Goal: Task Accomplishment & Management: Use online tool/utility

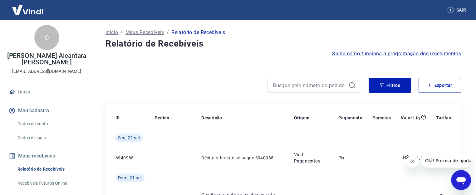
click at [412, 163] on icon "Fechar mensagem da empresa" at bounding box center [412, 160] width 5 height 5
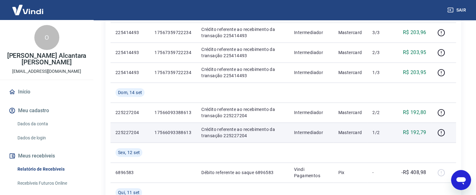
scroll to position [343, 0]
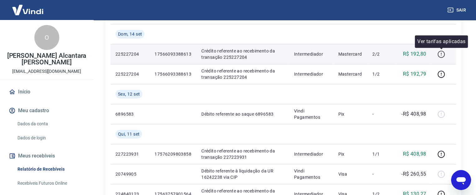
click at [443, 57] on icon "button" at bounding box center [441, 54] width 8 height 8
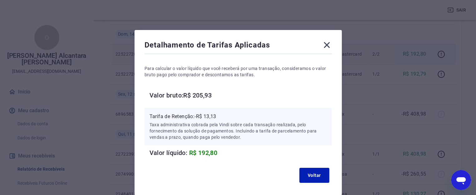
click at [326, 46] on icon at bounding box center [327, 45] width 10 height 10
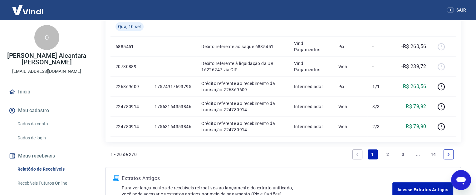
scroll to position [593, 0]
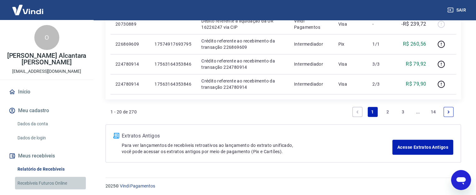
click at [53, 186] on link "Recebíveis Futuros Online" at bounding box center [50, 183] width 71 height 13
